Goal: Information Seeking & Learning: Learn about a topic

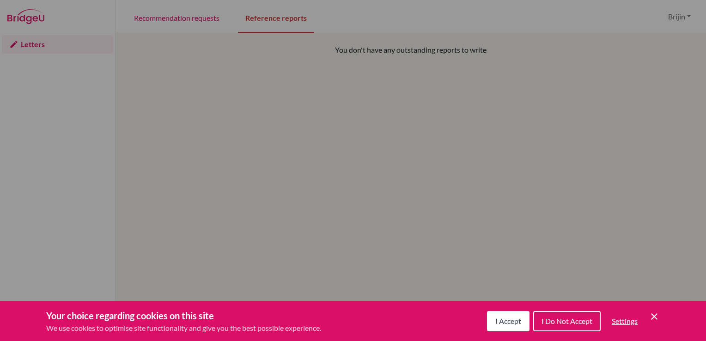
click at [493, 326] on button "I Accept" at bounding box center [508, 321] width 43 height 20
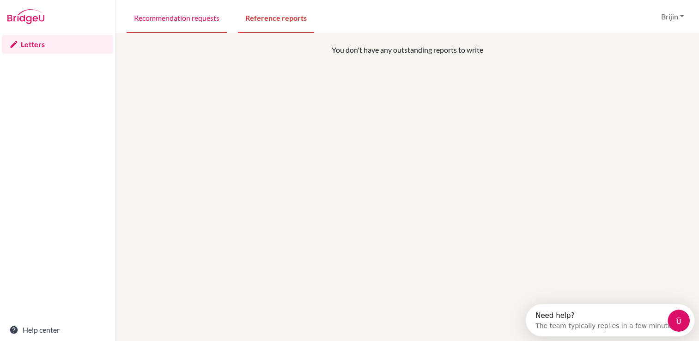
click at [178, 19] on link "Recommendation requests" at bounding box center [177, 17] width 100 height 32
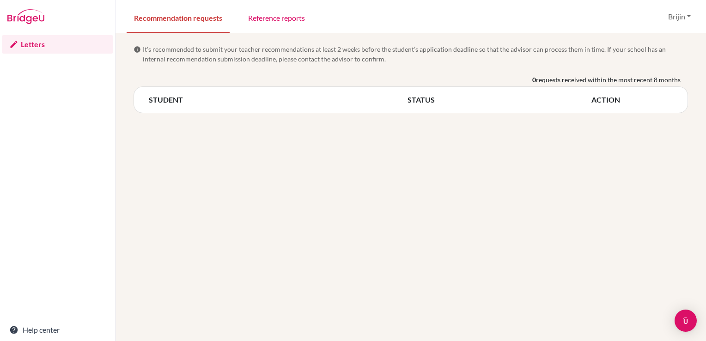
click at [159, 107] on div "STUDENT STATUS ACTION" at bounding box center [411, 99] width 555 height 27
click at [157, 102] on th "STUDENT" at bounding box center [278, 99] width 259 height 11
click at [687, 16] on button "Brijin" at bounding box center [679, 17] width 31 height 18
click at [574, 220] on div "info It’s recommended to submit your teacher recommendations at least 2 weeks b…" at bounding box center [411, 187] width 591 height 308
click at [688, 13] on button "Brijin" at bounding box center [679, 17] width 31 height 18
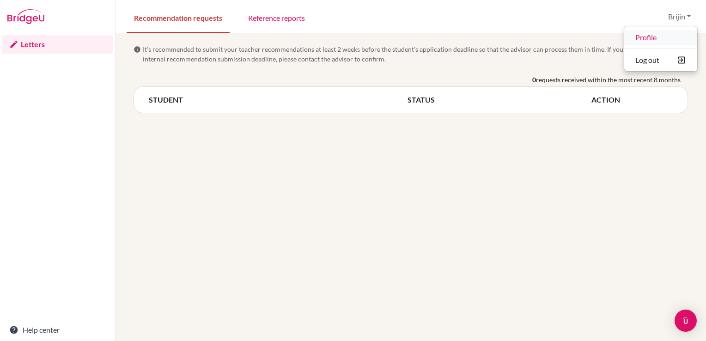
click at [638, 41] on link "Profile" at bounding box center [661, 37] width 73 height 15
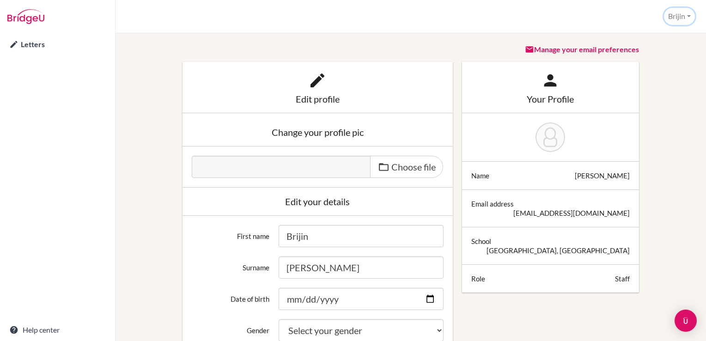
click at [673, 12] on button "Brijin" at bounding box center [679, 16] width 31 height 17
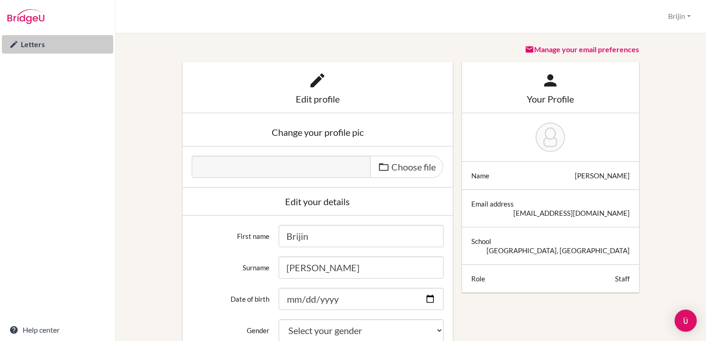
click at [28, 41] on link "Letters" at bounding box center [57, 44] width 111 height 18
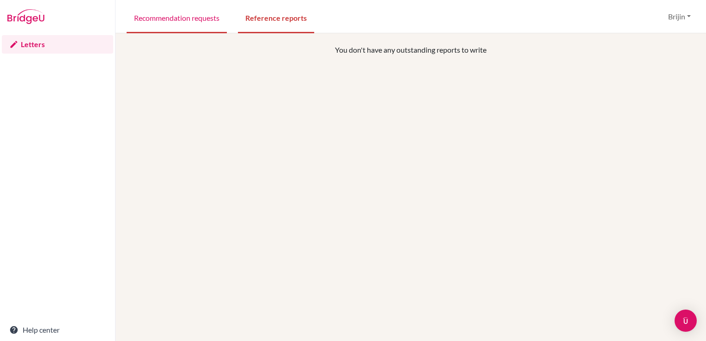
click at [170, 17] on link "Recommendation requests" at bounding box center [177, 17] width 100 height 32
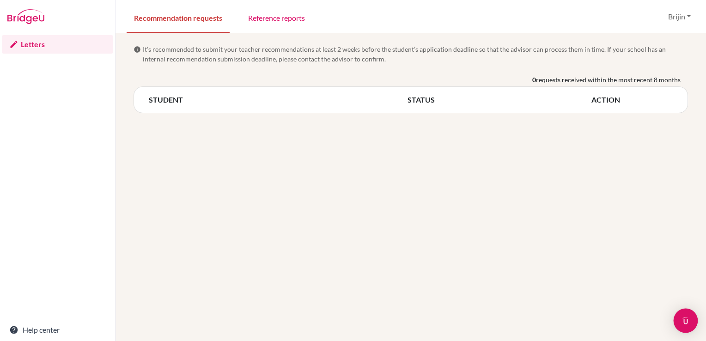
click at [689, 321] on img "Open Intercom Messenger" at bounding box center [686, 321] width 12 height 12
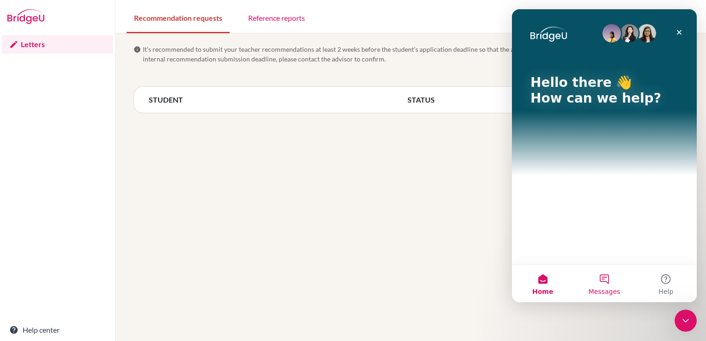
click at [607, 280] on button "Messages" at bounding box center [604, 283] width 61 height 37
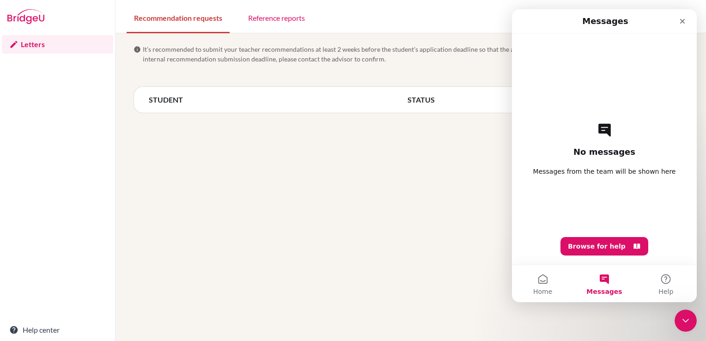
click at [410, 192] on div "info It’s recommended to submit your teacher recommendations at least 2 weeks b…" at bounding box center [411, 187] width 591 height 308
click at [681, 23] on icon "Close" at bounding box center [682, 21] width 5 height 5
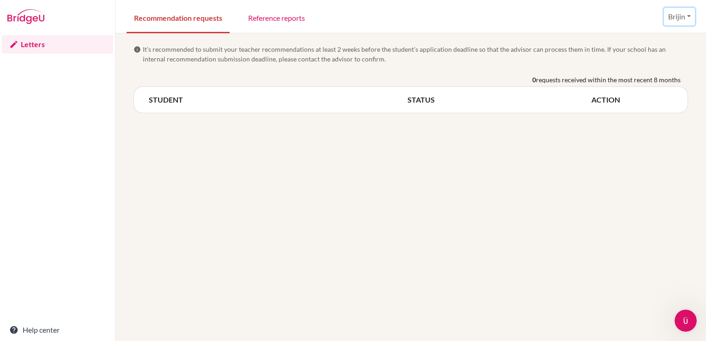
click at [690, 21] on button "Brijin" at bounding box center [679, 17] width 31 height 18
click at [638, 37] on link "Profile" at bounding box center [661, 37] width 73 height 15
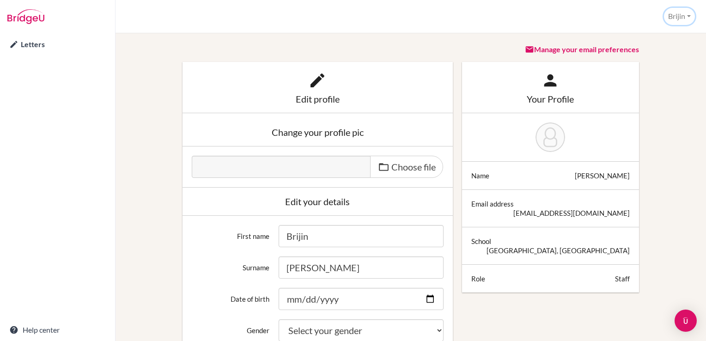
click at [678, 14] on button "Brijin" at bounding box center [679, 16] width 31 height 17
click at [658, 38] on link "Profile" at bounding box center [658, 37] width 73 height 15
click at [687, 319] on img "Open Intercom Messenger" at bounding box center [686, 321] width 12 height 12
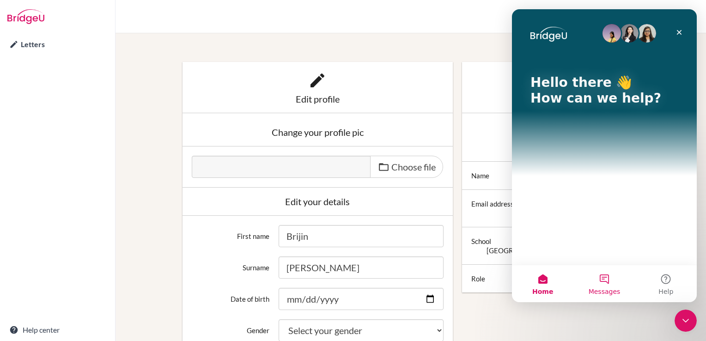
click at [603, 278] on button "Messages" at bounding box center [604, 283] width 61 height 37
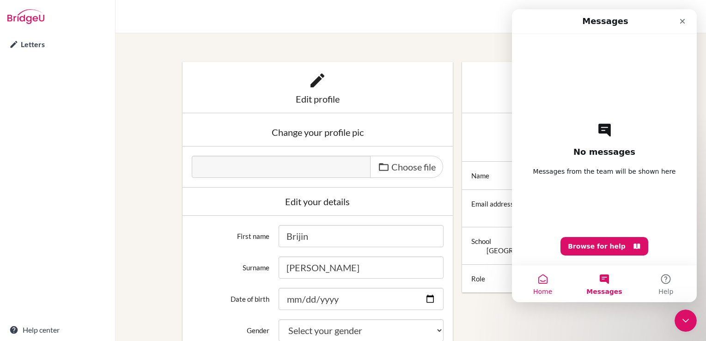
click at [542, 279] on button "Home" at bounding box center [542, 283] width 61 height 37
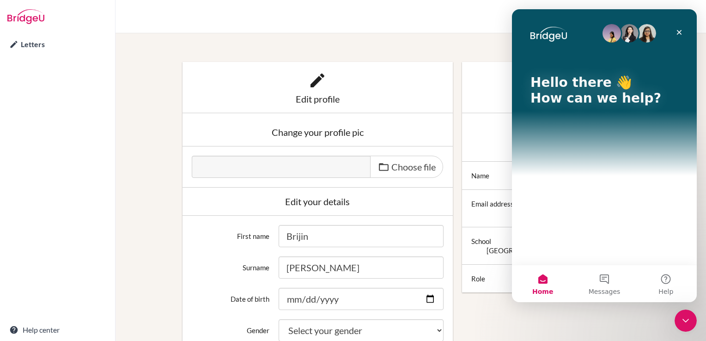
click at [542, 279] on button "Home" at bounding box center [542, 283] width 61 height 37
click at [575, 225] on div "Hello there 👋 How can we help?" at bounding box center [604, 137] width 185 height 256
click at [607, 277] on button "Messages" at bounding box center [604, 283] width 61 height 37
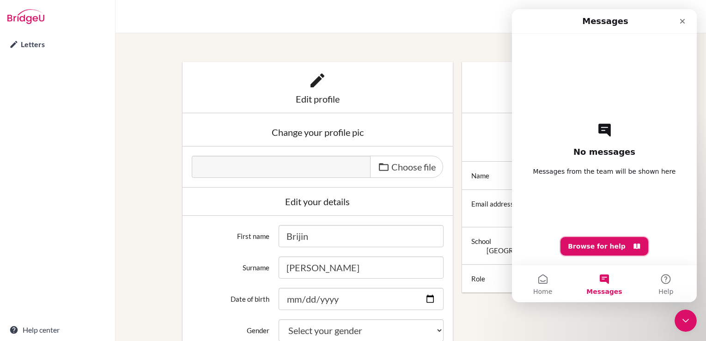
click at [592, 247] on button "Browse for help" at bounding box center [605, 246] width 88 height 18
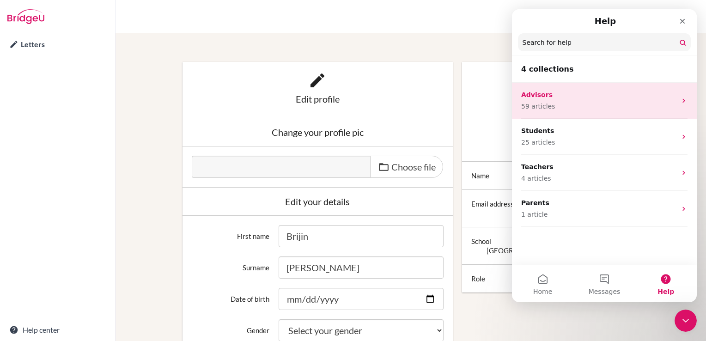
click at [682, 105] on div "Advisors 59 articles" at bounding box center [604, 101] width 185 height 36
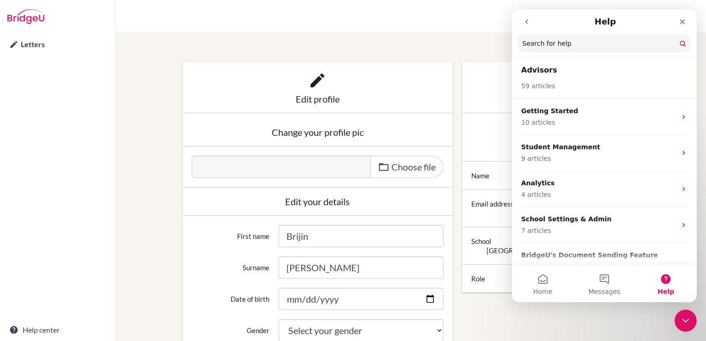
click at [523, 20] on icon "go back" at bounding box center [526, 21] width 7 height 7
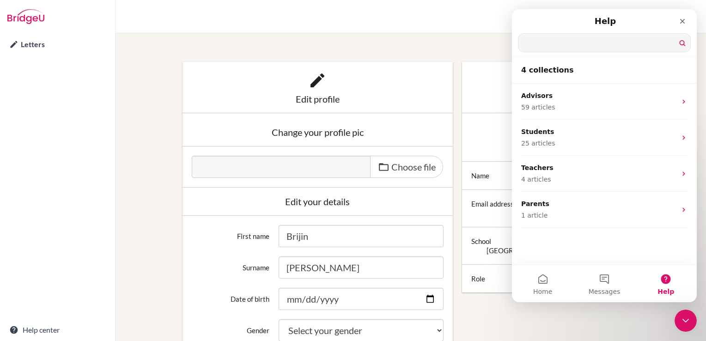
click at [550, 45] on input "Search for help" at bounding box center [605, 43] width 172 height 18
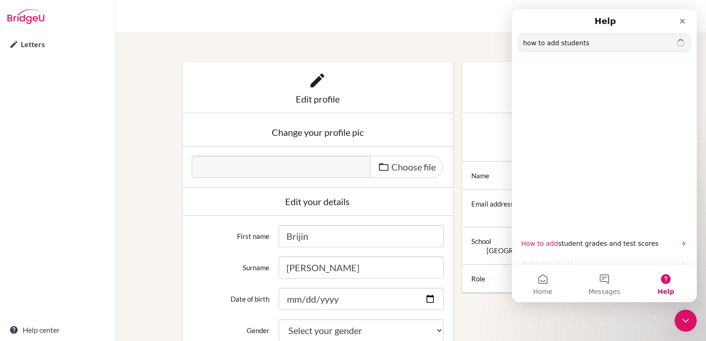
type input "how to add students"
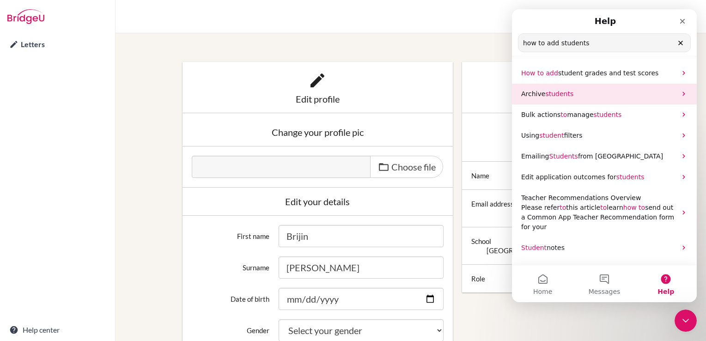
click at [670, 95] on p "Archive students" at bounding box center [598, 94] width 155 height 10
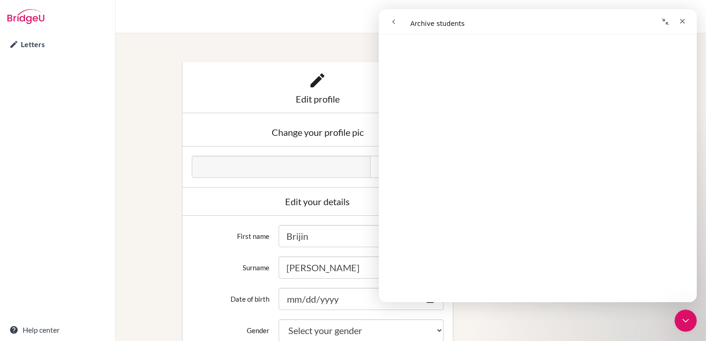
scroll to position [98, 0]
drag, startPoint x: 695, startPoint y: 72, endPoint x: 1080, endPoint y: 106, distance: 387.1
